Goal: Use online tool/utility: Use online tool/utility

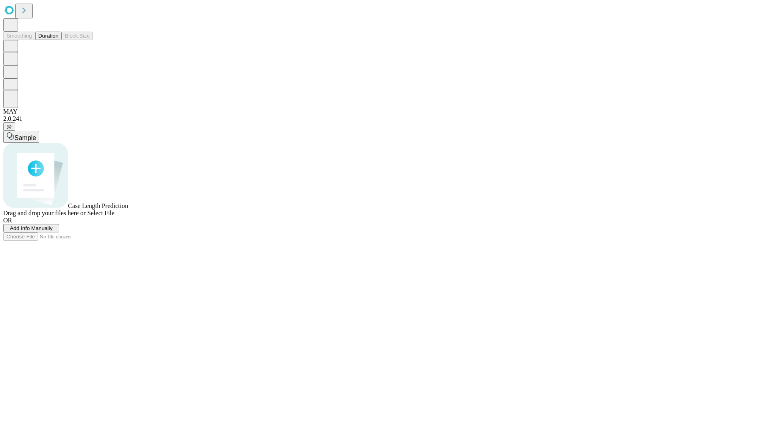
click at [58, 40] on button "Duration" at bounding box center [48, 36] width 26 height 8
click at [53, 231] on span "Add Info Manually" at bounding box center [31, 228] width 43 height 6
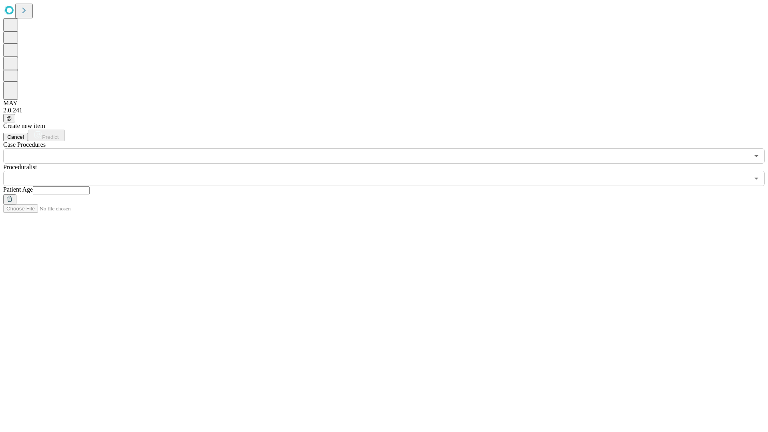
click at [90, 186] on input "text" at bounding box center [61, 190] width 57 height 8
type input "*"
click at [390, 171] on input "text" at bounding box center [376, 178] width 746 height 15
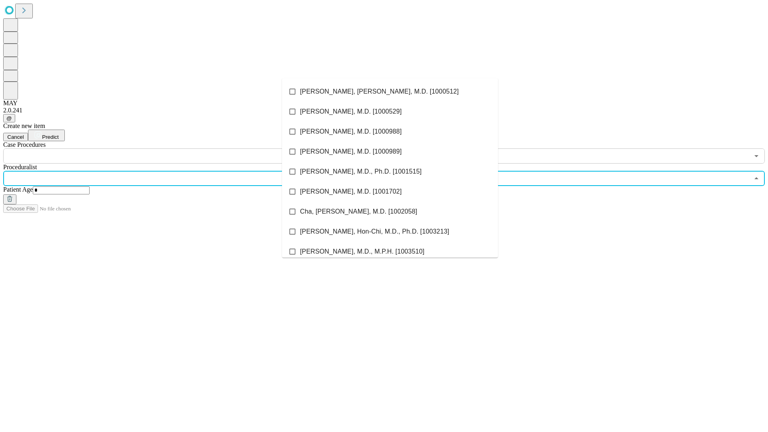
click at [390, 92] on li "[PERSON_NAME], [PERSON_NAME], M.D. [1000512]" at bounding box center [390, 92] width 216 height 20
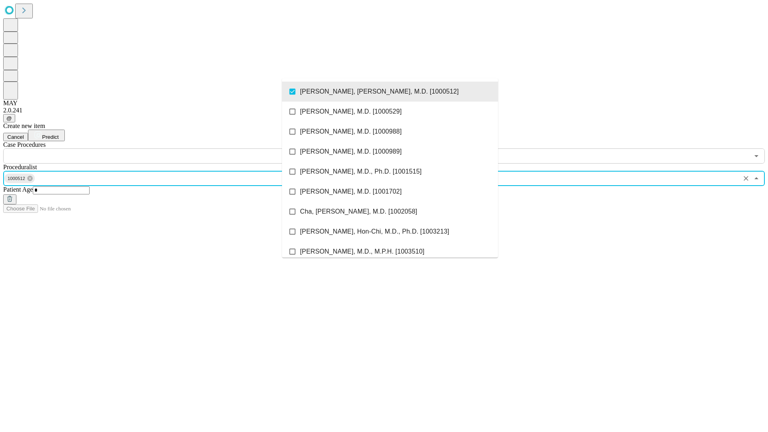
click at [168, 148] on input "text" at bounding box center [376, 155] width 746 height 15
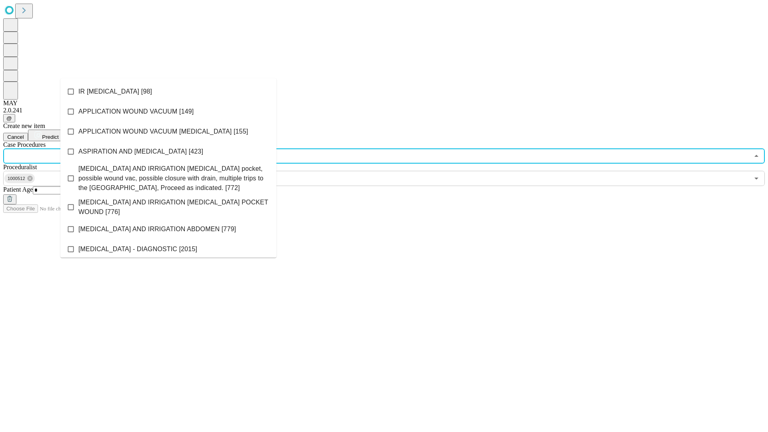
click at [168, 92] on li "IR [MEDICAL_DATA] [98]" at bounding box center [168, 92] width 216 height 20
click at [58, 134] on span "Predict" at bounding box center [50, 137] width 16 height 6
